Goal: Task Accomplishment & Management: Use online tool/utility

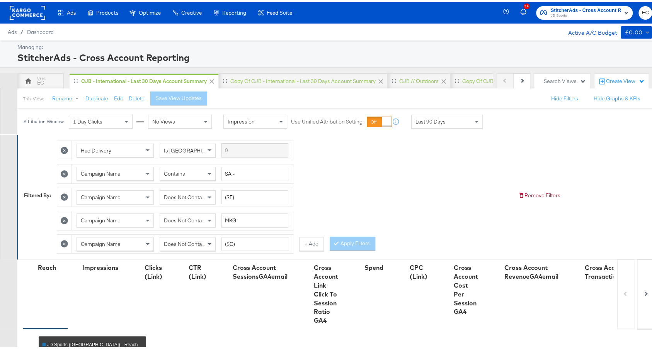
click at [583, 9] on span "StitcherAds - Cross Account Reporting" at bounding box center [586, 9] width 70 height 8
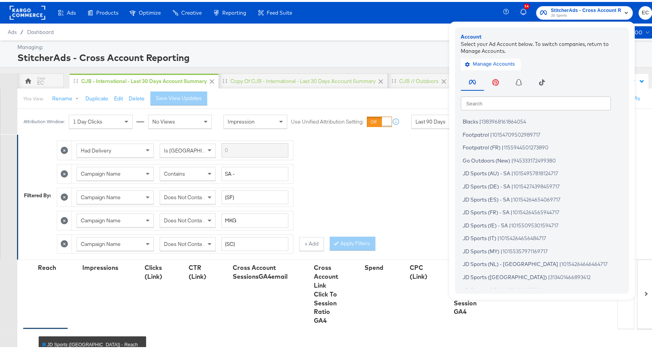
click at [485, 100] on input "text" at bounding box center [536, 101] width 150 height 14
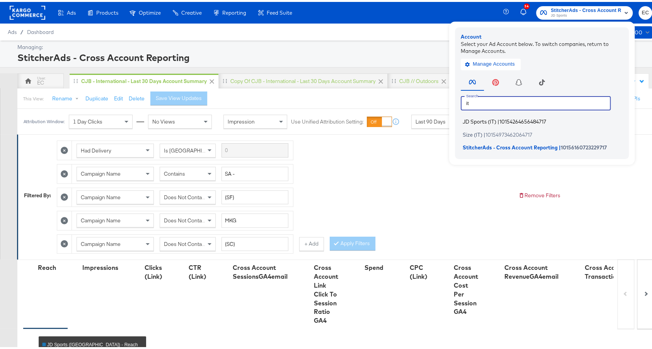
type input "it"
click at [499, 122] on span "10154264656484717" at bounding box center [522, 120] width 47 height 6
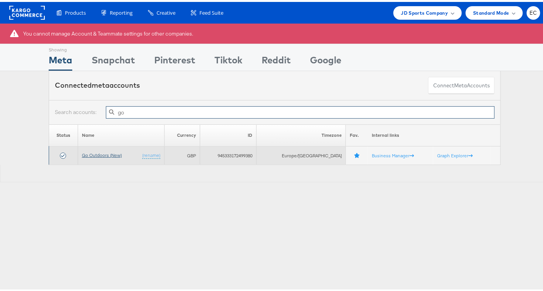
type input "go"
click at [107, 150] on link "Go Outdoors (New)" at bounding box center [102, 153] width 40 height 6
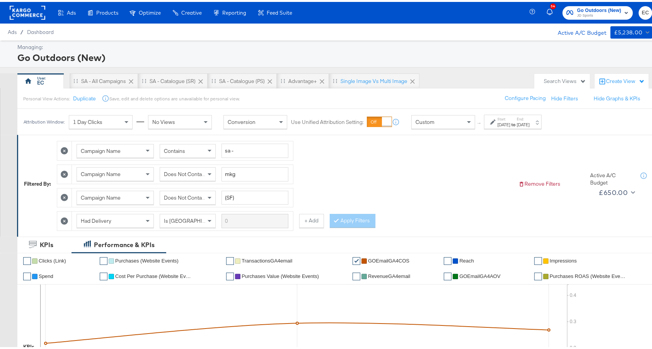
click at [517, 122] on strong "to" at bounding box center [513, 123] width 7 height 6
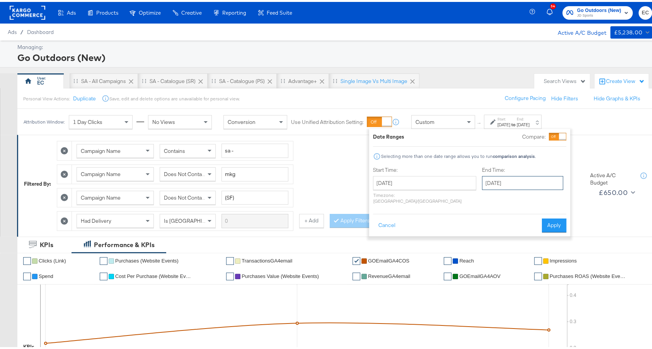
click at [495, 184] on input "October 7th 2025" at bounding box center [522, 181] width 81 height 14
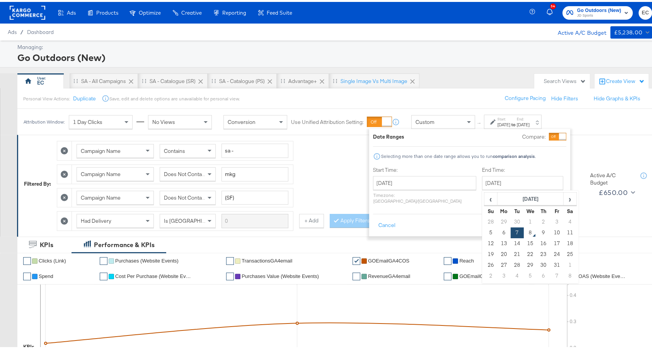
click at [560, 221] on button "Apply" at bounding box center [554, 224] width 24 height 14
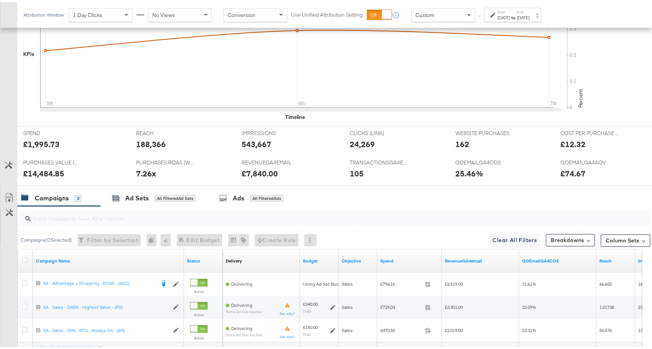
scroll to position [361, 0]
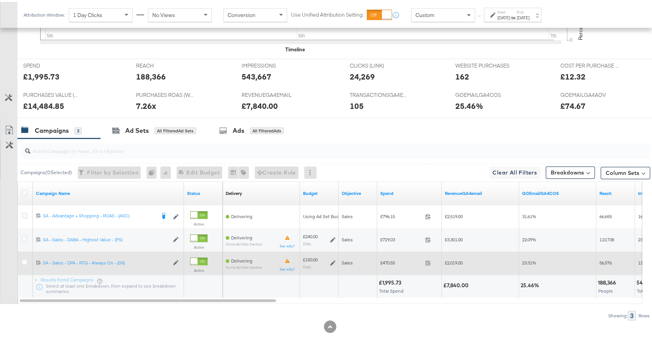
click at [390, 258] on span "£470.55" at bounding box center [401, 261] width 42 height 6
copy span "470.55"
click at [451, 258] on span "£2,019.00" at bounding box center [454, 261] width 18 height 6
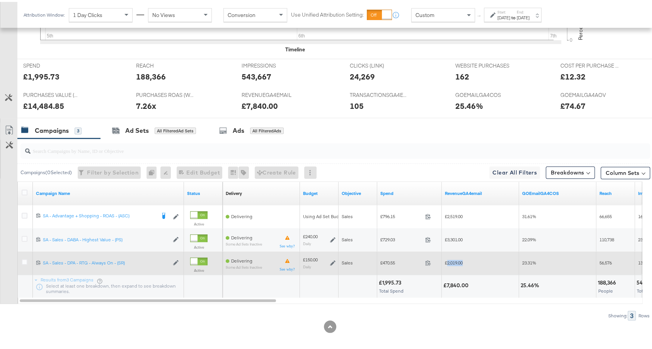
copy span "2,019.00"
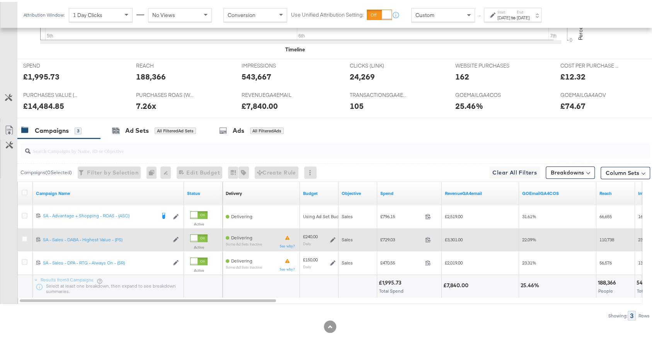
click at [391, 235] on span "£729.03" at bounding box center [401, 238] width 42 height 6
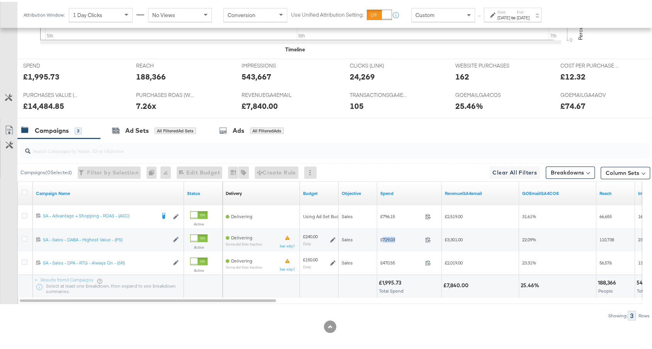
copy span "729.03"
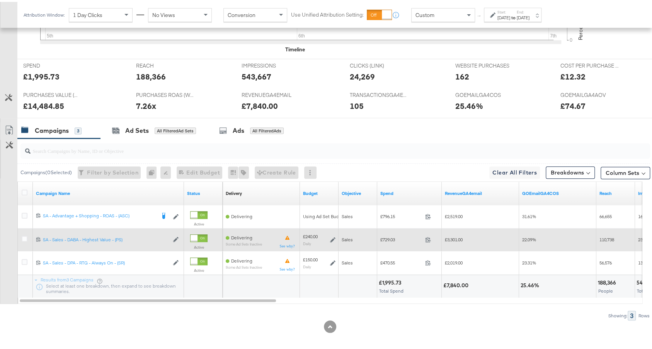
click at [454, 235] on span "£3,301.00" at bounding box center [454, 238] width 18 height 6
copy span "3,301.00"
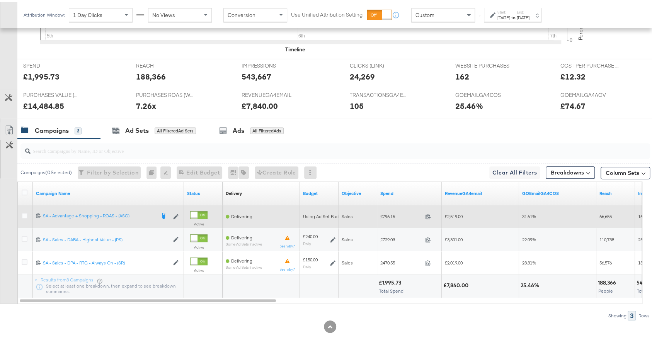
click at [388, 212] on span "£796.15" at bounding box center [401, 215] width 42 height 6
copy span "796.15"
click at [453, 212] on span "£2,519.00" at bounding box center [454, 215] width 18 height 6
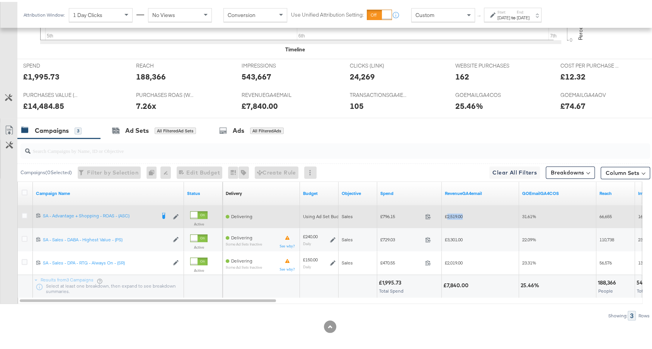
copy span "2,519.00"
click at [25, 211] on icon at bounding box center [25, 214] width 6 height 6
click at [0, 0] on input "checkbox" at bounding box center [0, 0] width 0 height 0
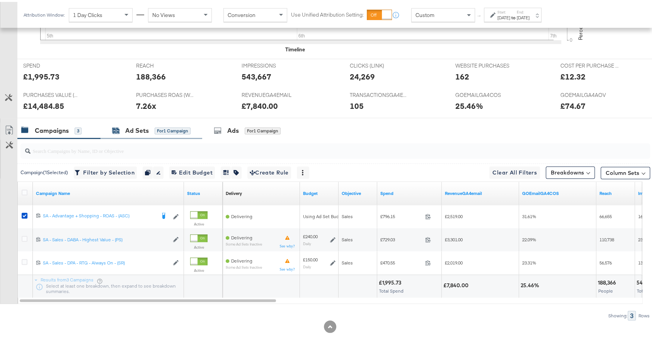
click at [154, 124] on div "Ad Sets for 1 Campaign" at bounding box center [151, 128] width 78 height 9
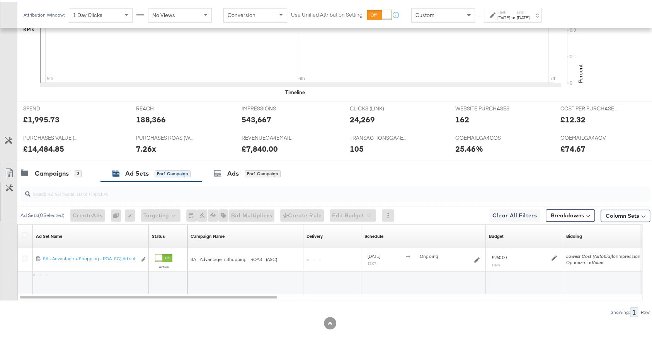
scroll to position [314, 0]
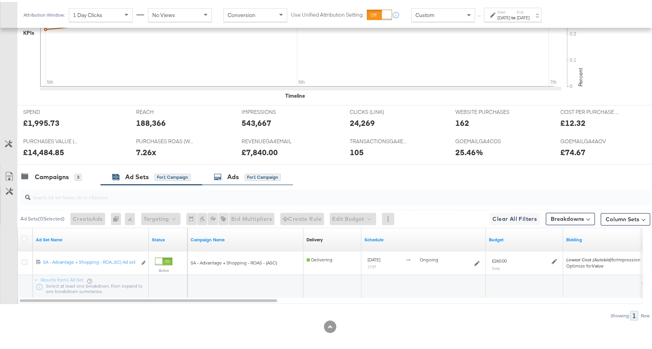
click at [255, 177] on div "Ads for 1 Campaign" at bounding box center [247, 175] width 91 height 17
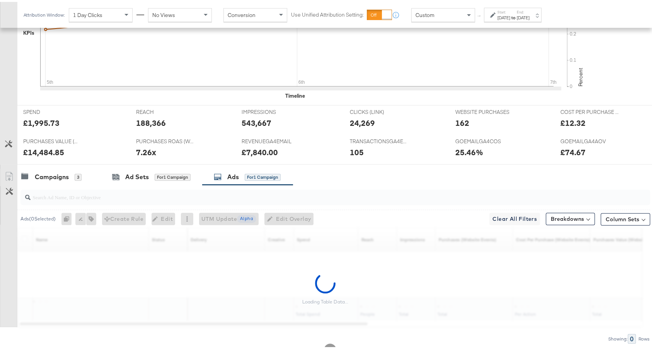
scroll to position [337, 0]
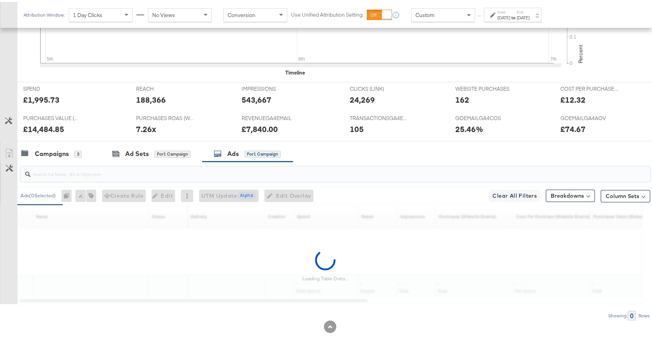
click at [217, 169] on input "search" at bounding box center [312, 169] width 562 height 15
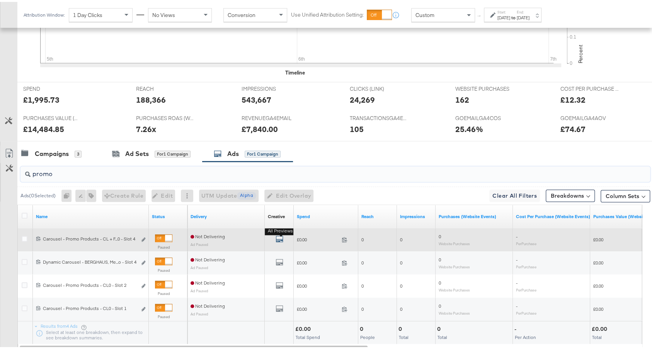
type input "promo"
click at [275, 235] on div "All Previews" at bounding box center [279, 238] width 23 height 10
click at [279, 235] on icon "default" at bounding box center [280, 237] width 8 height 8
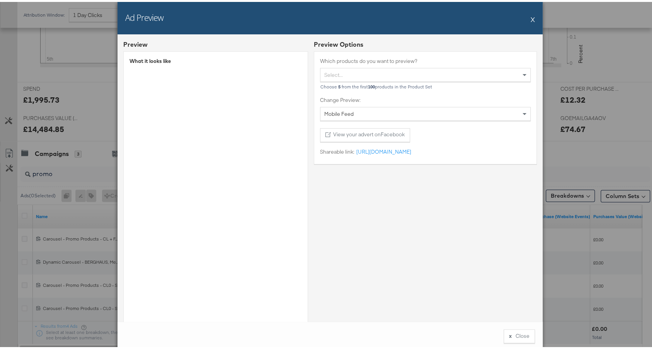
click at [531, 16] on button "X" at bounding box center [533, 17] width 4 height 15
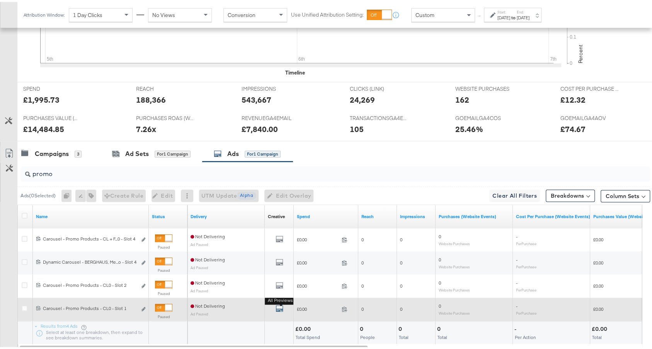
click at [278, 303] on icon "default" at bounding box center [280, 307] width 8 height 8
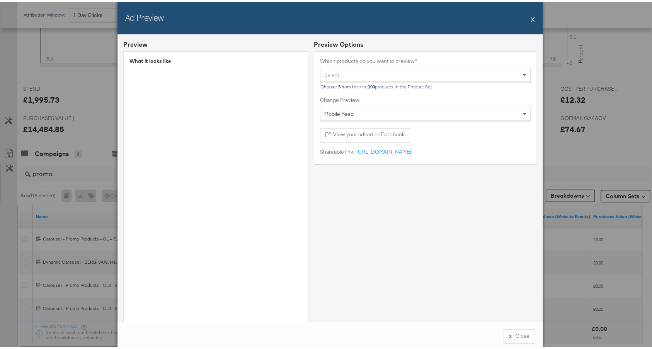
click at [526, 20] on div "Ad Preview X" at bounding box center [329, 16] width 425 height 32
click at [531, 15] on button "X" at bounding box center [533, 17] width 4 height 15
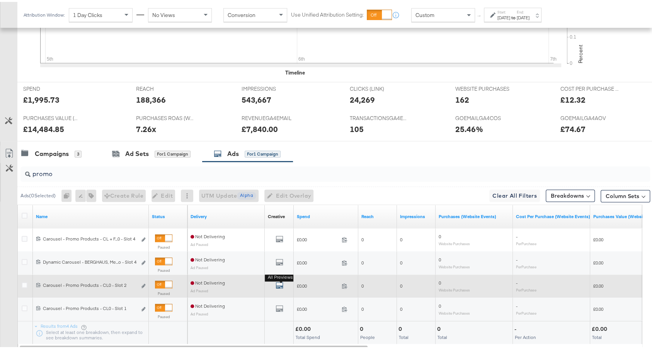
click at [281, 280] on icon "default" at bounding box center [280, 284] width 8 height 8
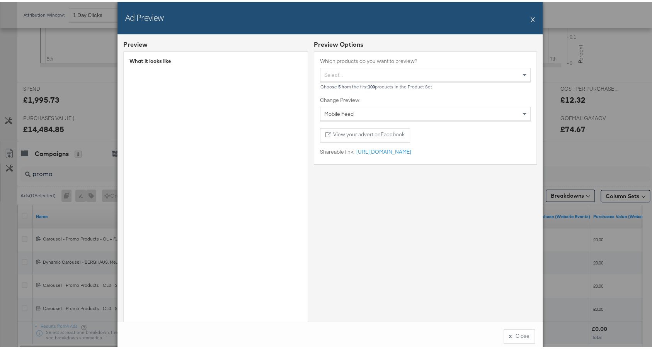
click at [531, 15] on button "X" at bounding box center [533, 17] width 4 height 15
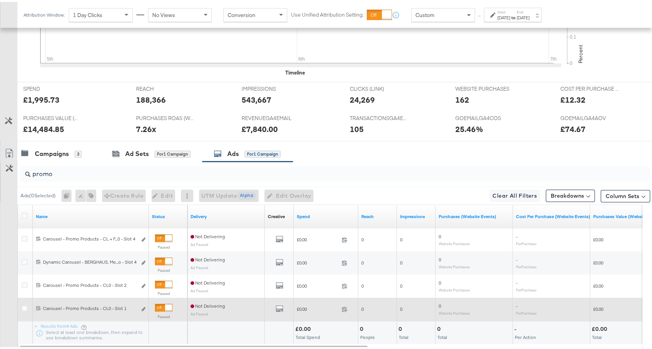
click at [165, 303] on div at bounding box center [168, 306] width 7 height 7
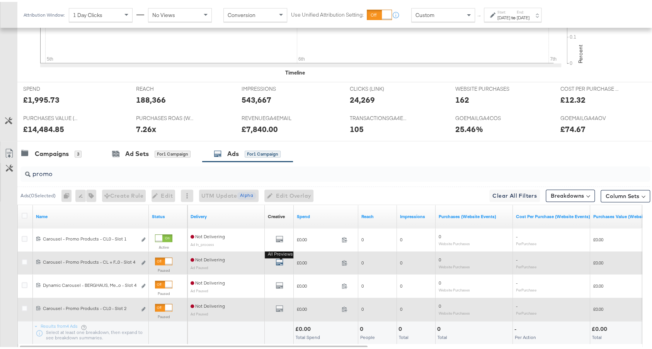
click at [276, 258] on icon "default" at bounding box center [280, 261] width 8 height 8
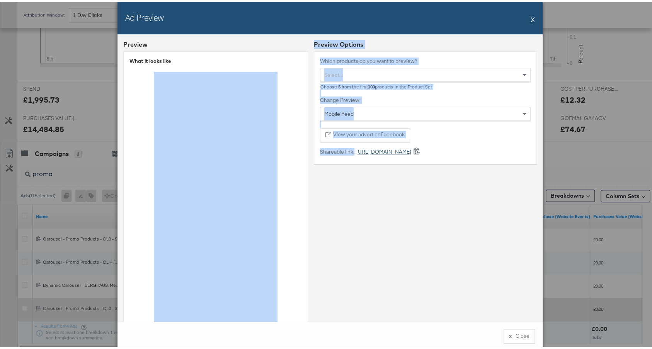
drag, startPoint x: 342, startPoint y: 156, endPoint x: 358, endPoint y: 151, distance: 17.3
click at [358, 151] on div "Preview What it looks like Preview Options Which products do you want to previe…" at bounding box center [329, 185] width 413 height 294
click at [531, 15] on button "X" at bounding box center [533, 17] width 4 height 15
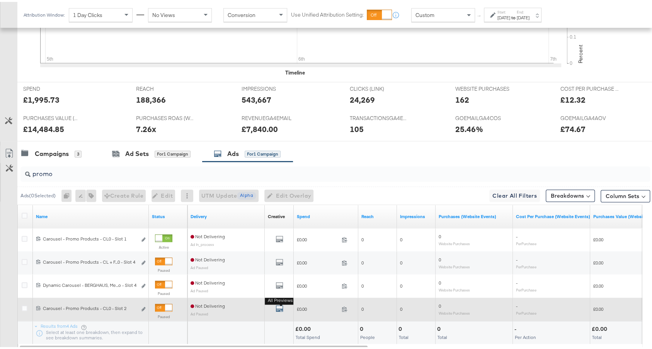
click at [276, 305] on icon "default" at bounding box center [280, 307] width 8 height 8
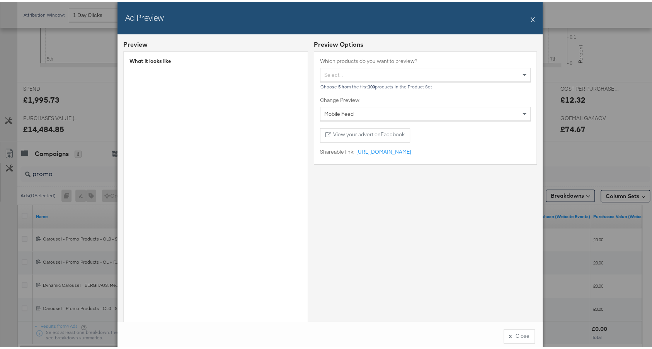
click at [531, 18] on button "X" at bounding box center [533, 17] width 4 height 15
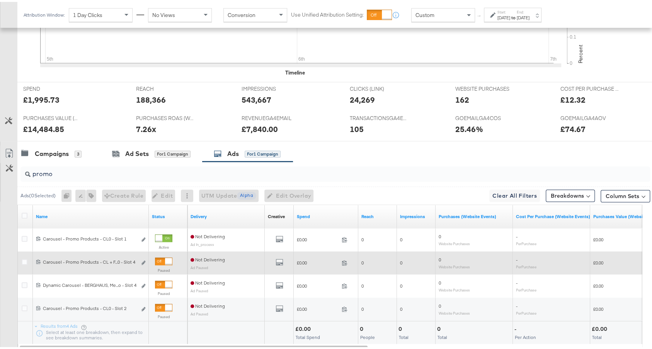
click at [165, 257] on div at bounding box center [168, 259] width 7 height 7
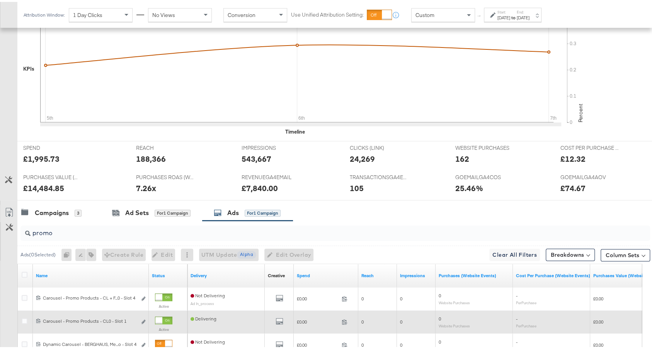
scroll to position [384, 0]
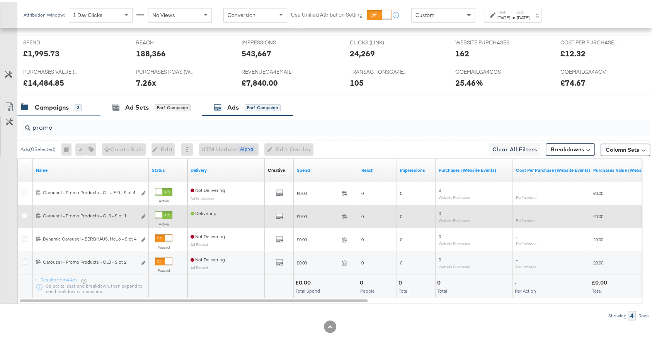
click at [65, 101] on div "Campaigns" at bounding box center [52, 105] width 34 height 9
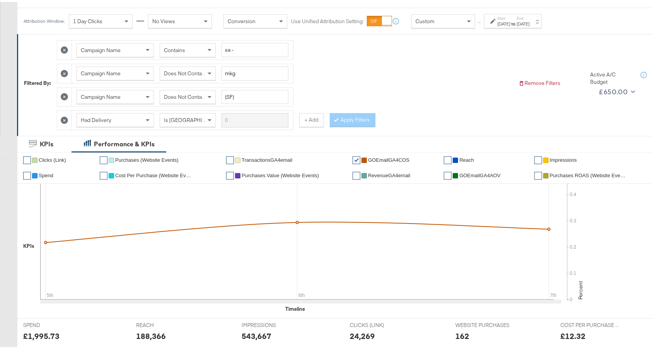
scroll to position [0, 0]
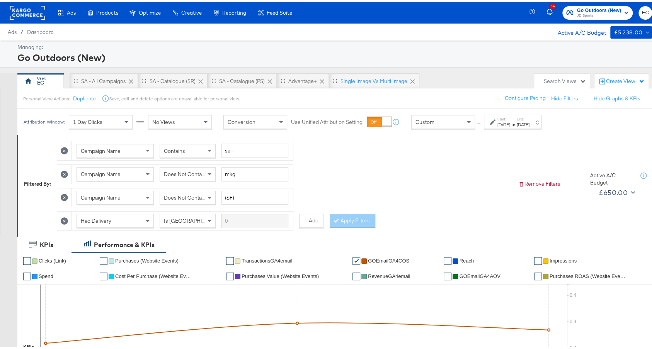
click at [587, 8] on span "Go Outdoors (New)" at bounding box center [599, 9] width 44 height 8
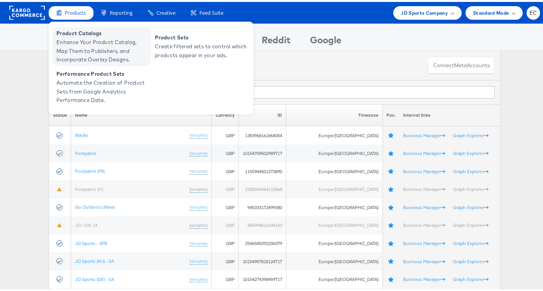
click at [83, 41] on span "Enhance Your Product Catalog, Map Them to Publishers, and Incorporate Overlay D…" at bounding box center [102, 49] width 93 height 26
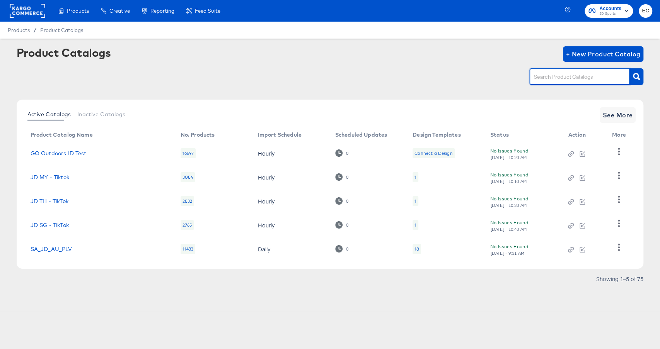
click at [600, 81] on input "text" at bounding box center [573, 77] width 82 height 9
type input "go"
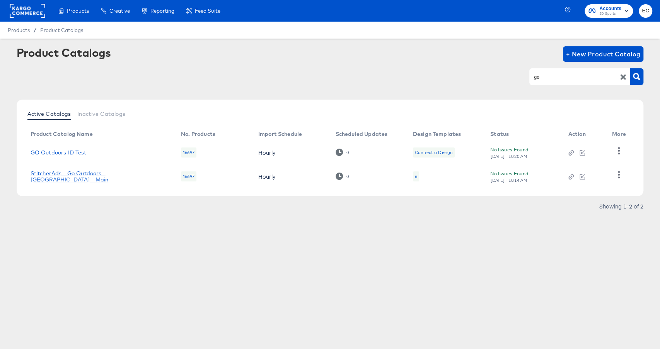
click at [131, 177] on link "StitcherAds - Go Outdoors - [GEOGRAPHIC_DATA] - Main" at bounding box center [98, 176] width 135 height 12
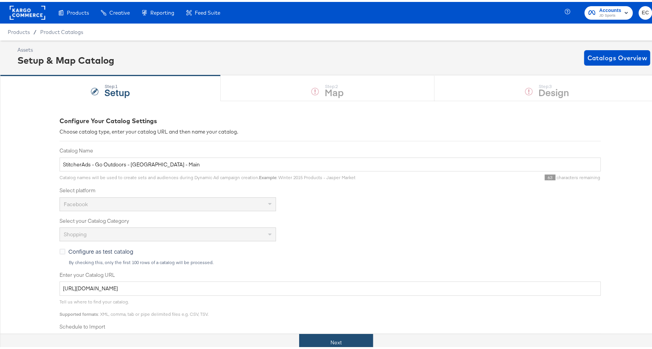
click at [353, 348] on button "Next" at bounding box center [336, 340] width 74 height 17
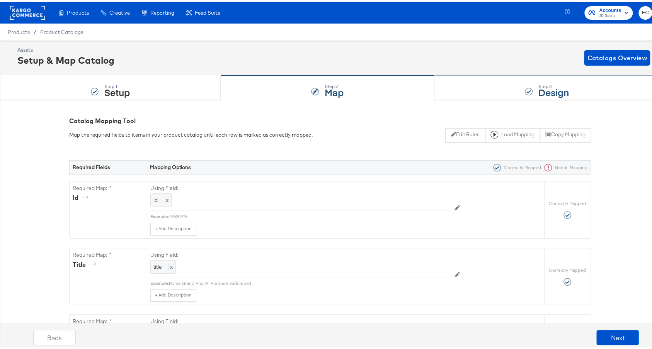
click at [499, 77] on div "Step: 3 Design" at bounding box center [546, 87] width 225 height 26
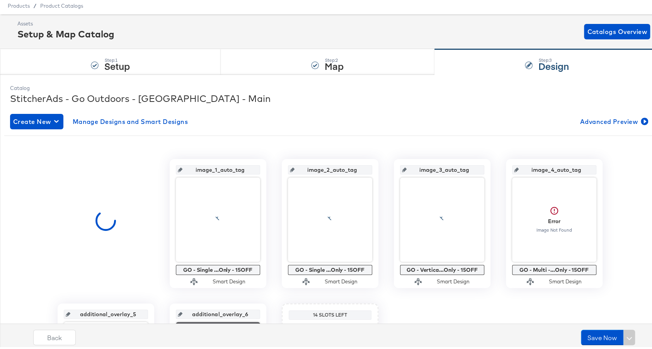
scroll to position [135, 0]
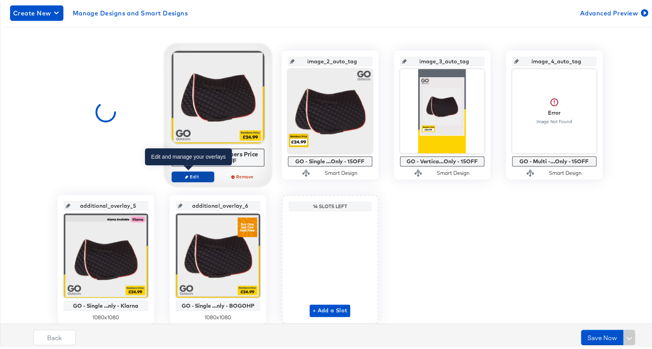
click at [188, 173] on span "Edit" at bounding box center [193, 175] width 36 height 6
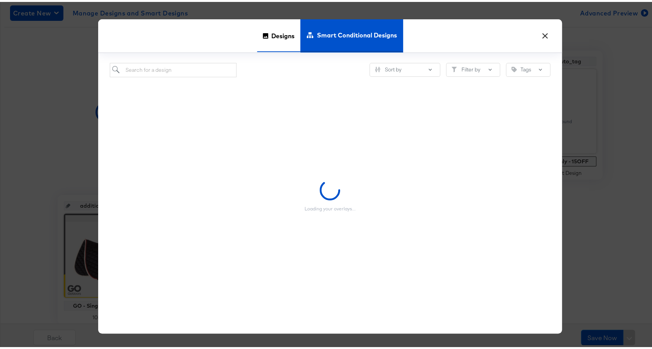
click at [287, 28] on span "Designs" at bounding box center [282, 34] width 23 height 34
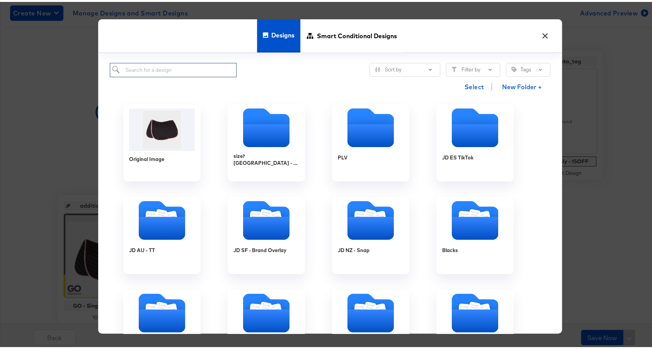
click at [214, 67] on input "search" at bounding box center [173, 68] width 127 height 14
type input "go"
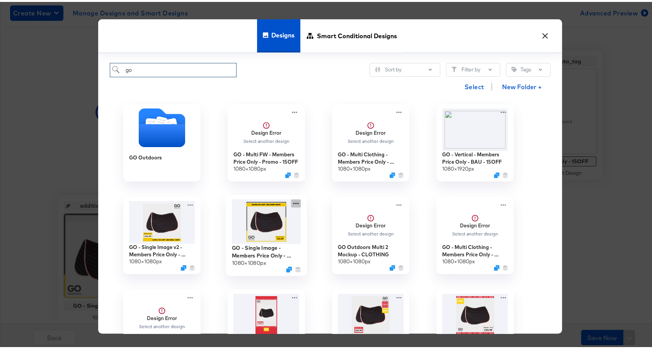
click at [294, 200] on icon at bounding box center [296, 202] width 10 height 8
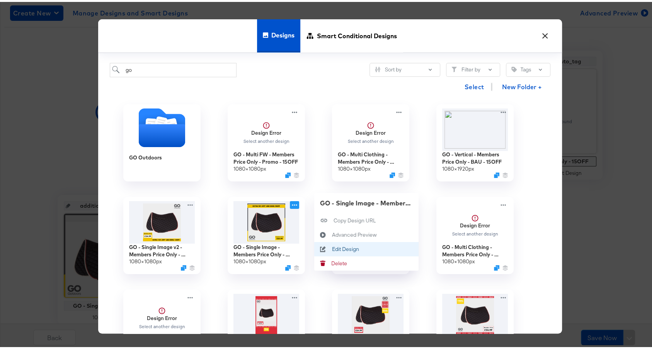
click at [332, 248] on div "Edit Design Edit Design" at bounding box center [332, 248] width 0 height 0
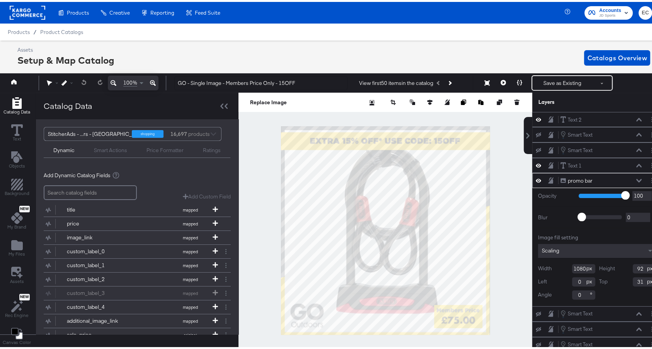
scroll to position [7, 0]
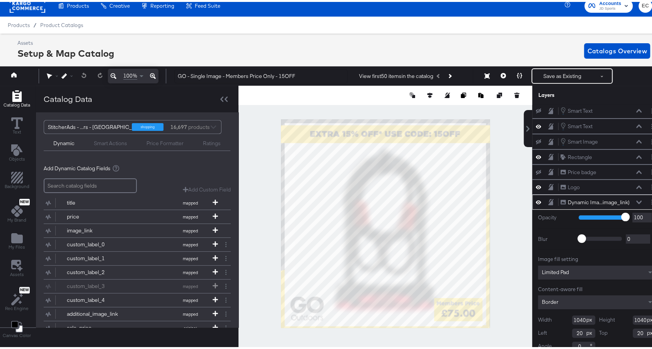
type input "1023"
type input "941"
type input "19"
type input "131"
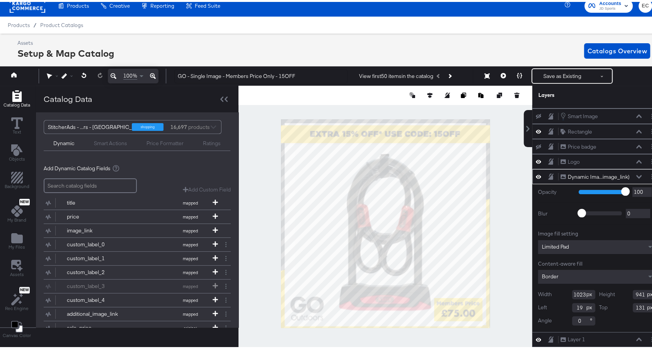
scroll to position [141, 0]
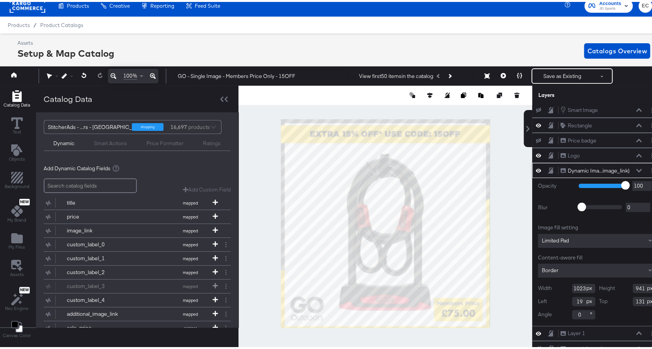
drag, startPoint x: 568, startPoint y: 279, endPoint x: 575, endPoint y: 279, distance: 7.7
click at [575, 282] on div "Width 1023" at bounding box center [566, 286] width 57 height 9
type input "1040"
type input "124"
click at [506, 180] on div at bounding box center [385, 222] width 294 height 276
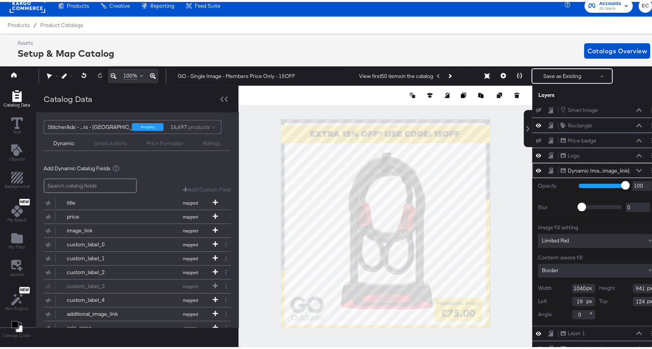
scroll to position [35, 0]
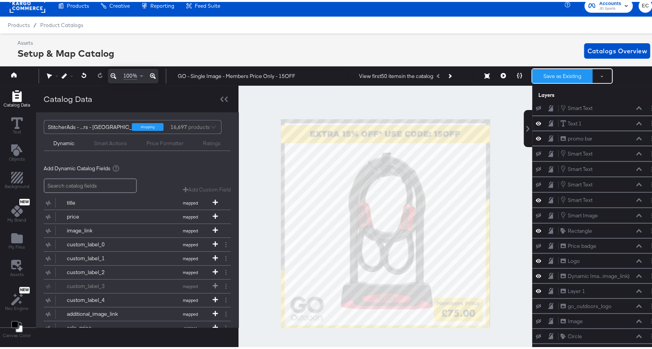
click at [548, 76] on button "Save as Existing" at bounding box center [562, 74] width 60 height 14
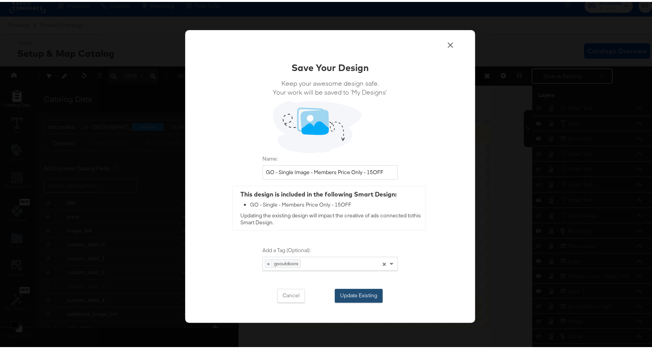
click at [354, 292] on button "Update Existing" at bounding box center [359, 294] width 48 height 14
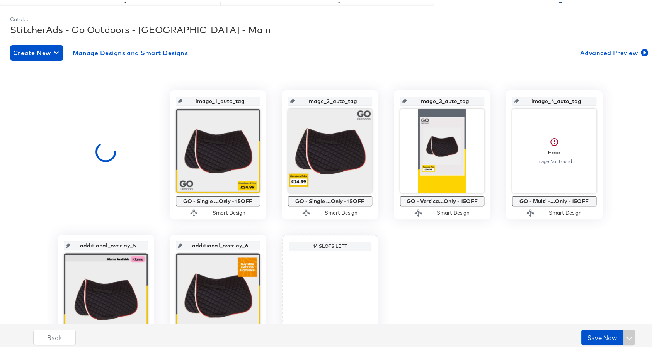
scroll to position [96, 0]
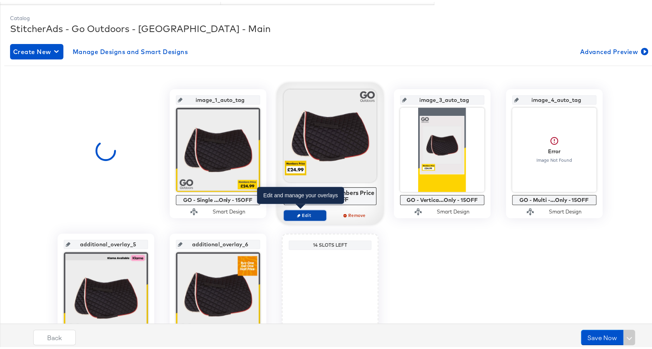
click at [297, 216] on button "Edit" at bounding box center [305, 213] width 43 height 11
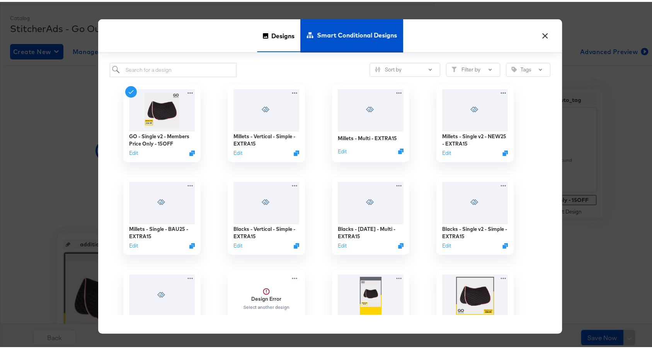
click at [280, 34] on span "Designs" at bounding box center [282, 34] width 23 height 34
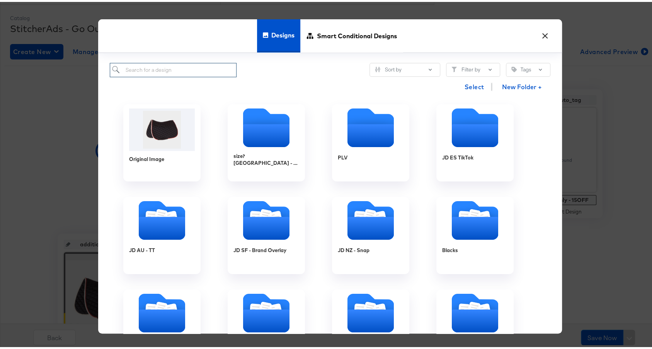
click at [211, 63] on input "search" at bounding box center [173, 68] width 127 height 14
type input "go"
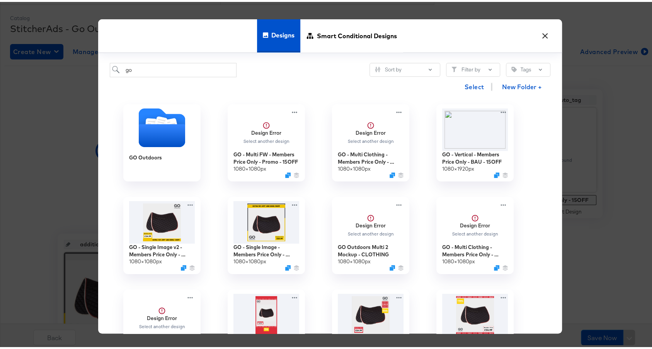
click at [538, 37] on button "×" at bounding box center [545, 32] width 14 height 14
